Goal: Find specific page/section: Find specific page/section

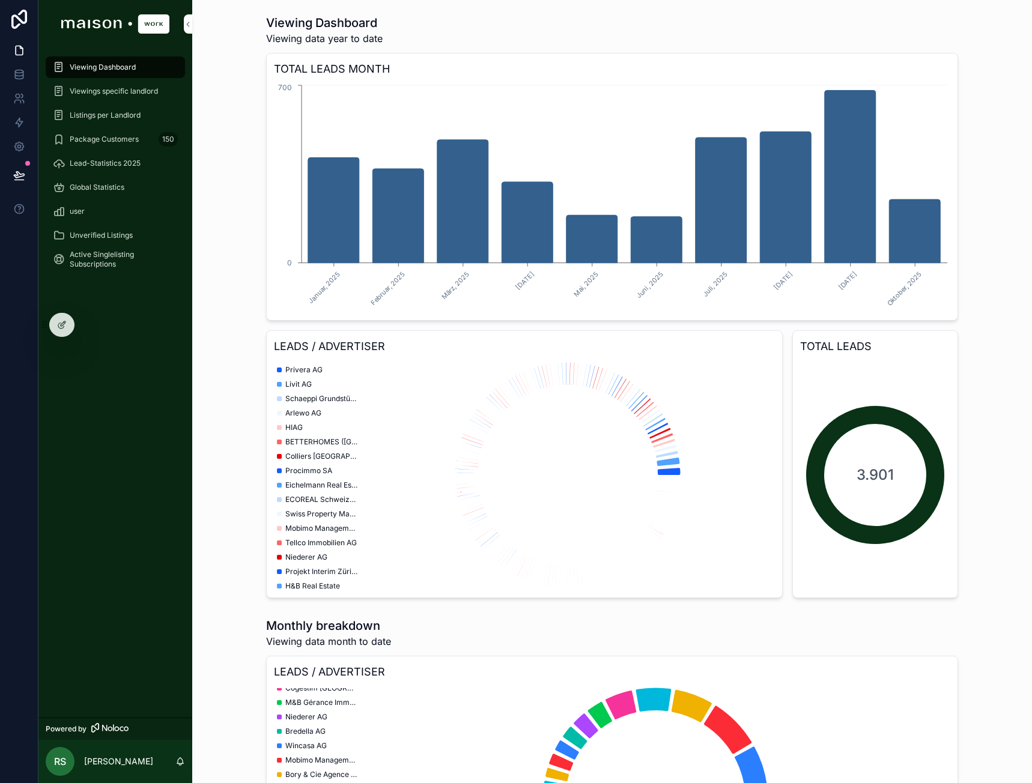
click at [101, 227] on div "Unverified Listings" at bounding box center [115, 235] width 125 height 19
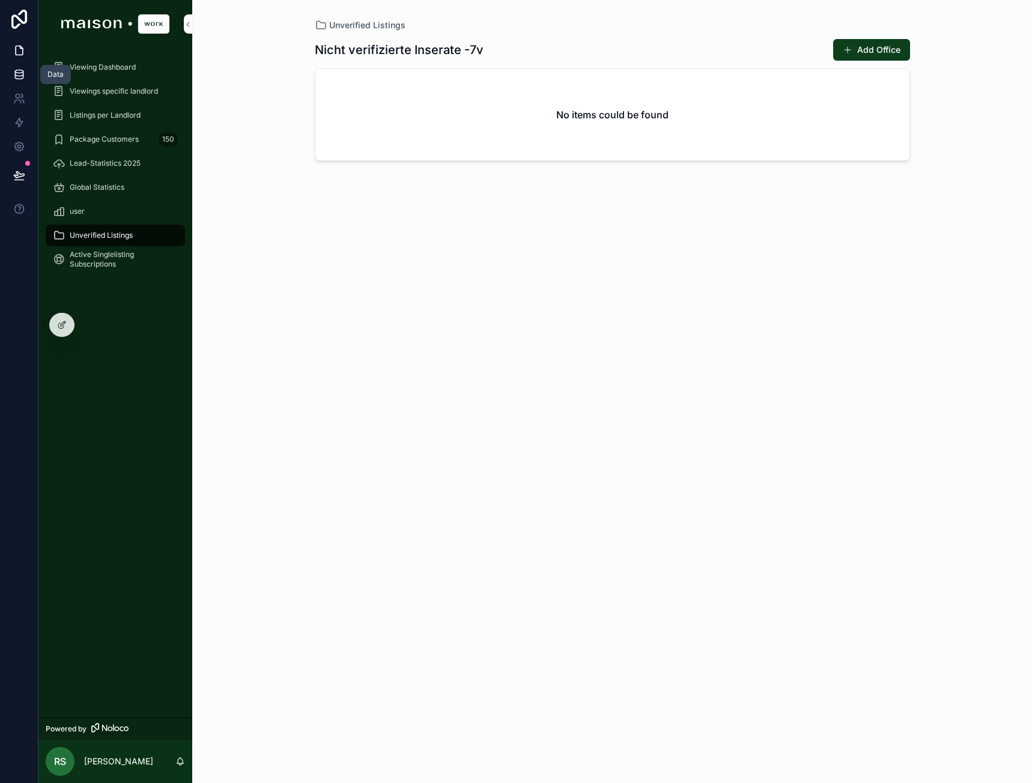
click at [19, 76] on icon at bounding box center [19, 73] width 8 height 5
